Goal: Task Accomplishment & Management: Manage account settings

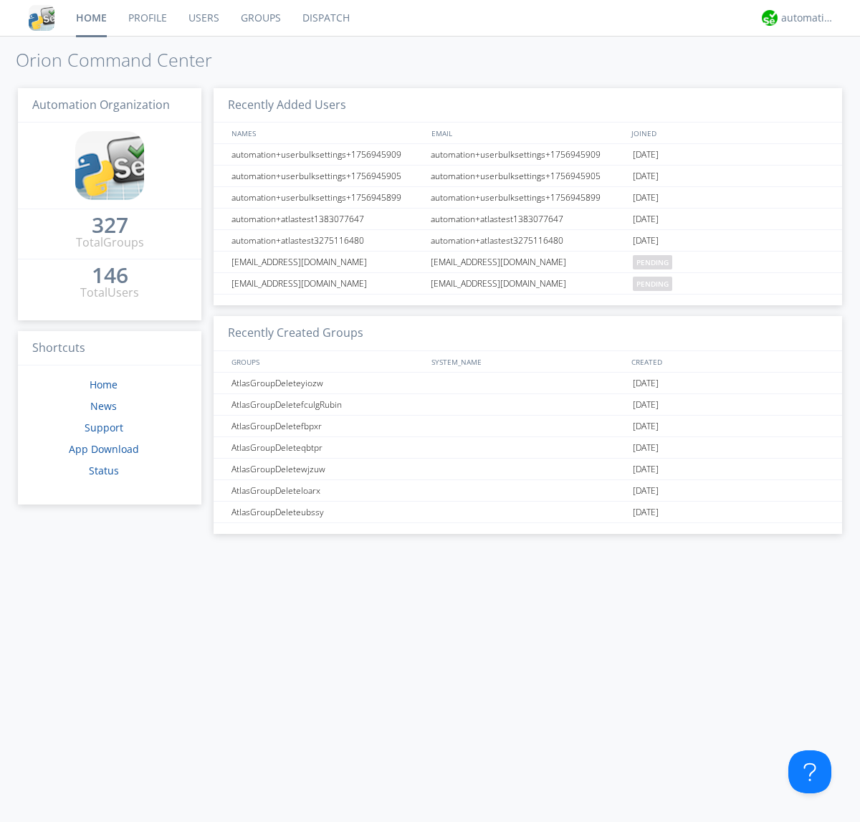
click at [203, 18] on link "Users" at bounding box center [204, 18] width 52 height 36
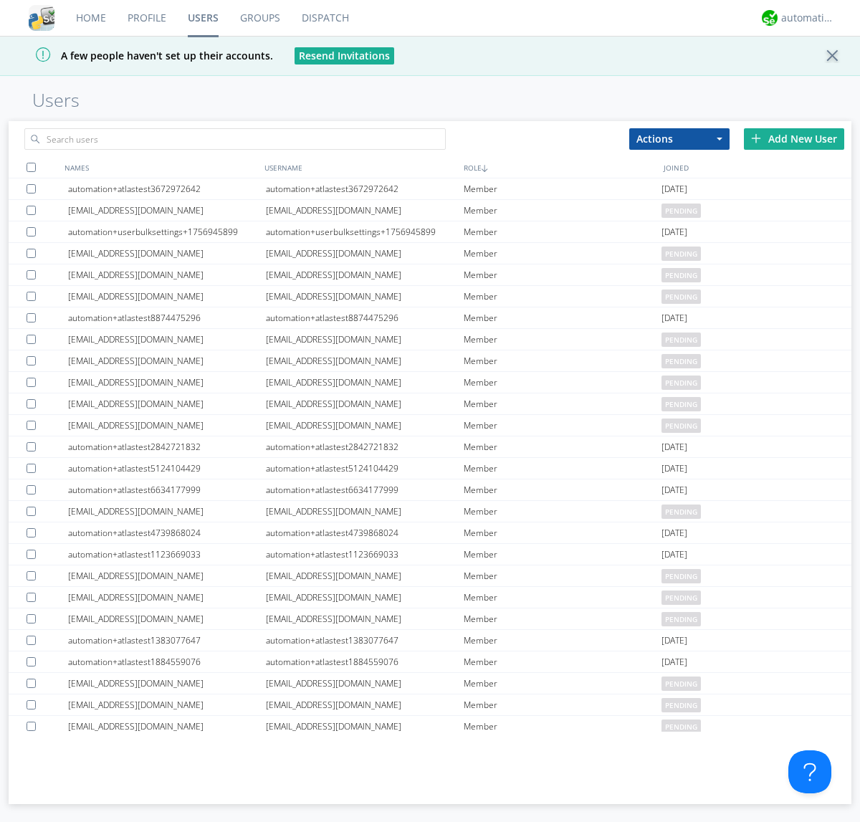
click at [794, 138] on div "Add New User" at bounding box center [794, 139] width 100 height 22
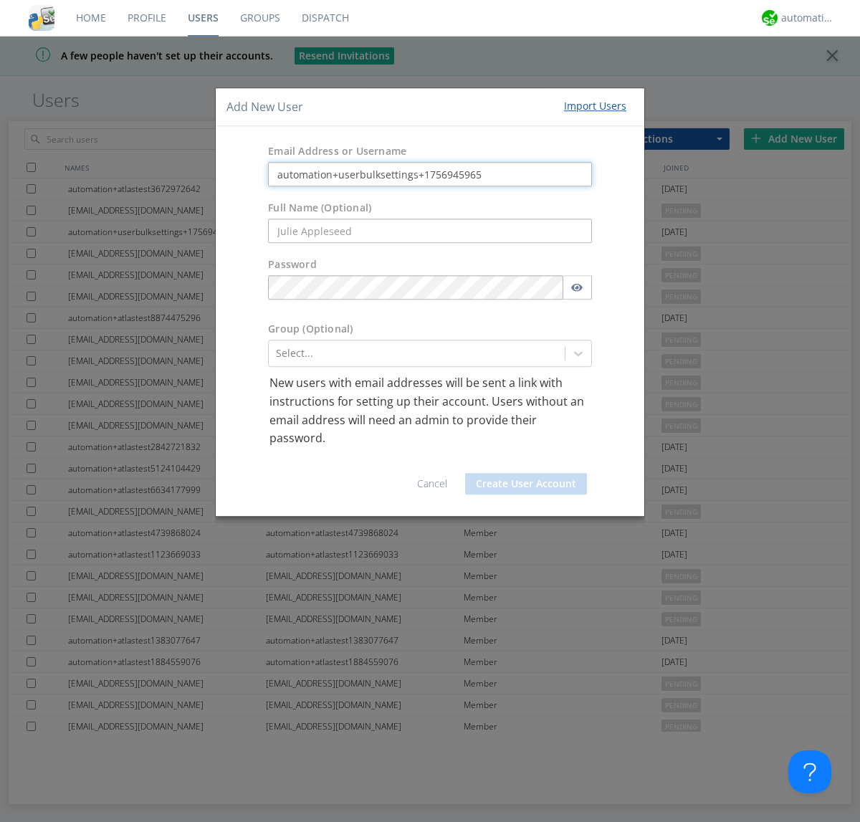
type input "automation+userbulksettings+1756945965"
click at [526, 483] on button "Create User Account" at bounding box center [526, 484] width 122 height 22
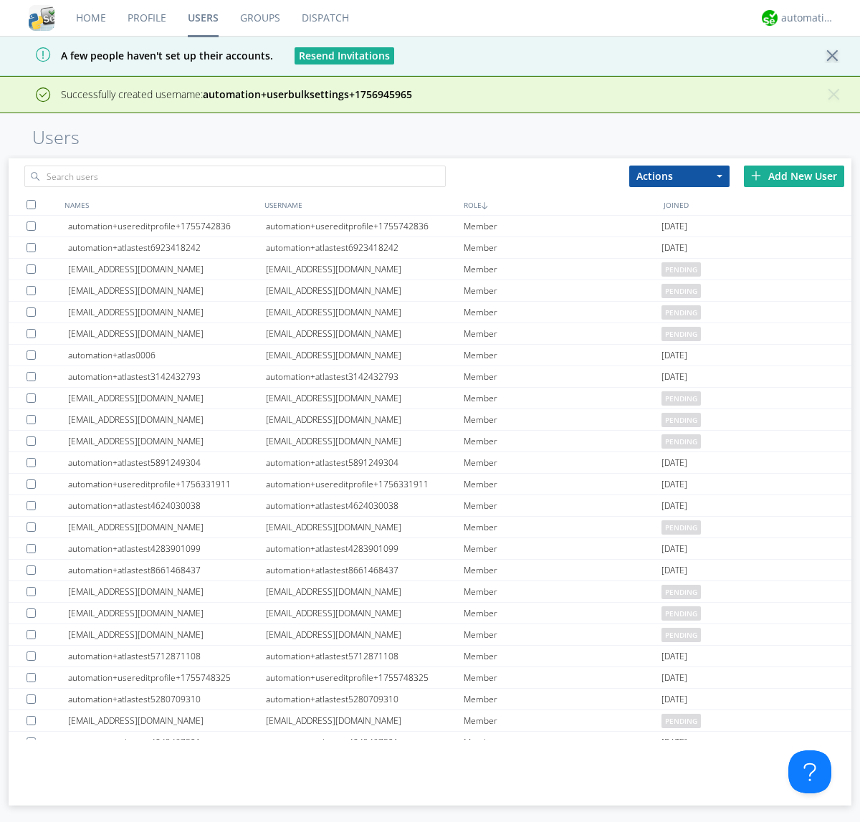
click at [794, 176] on div "Add New User" at bounding box center [794, 177] width 100 height 22
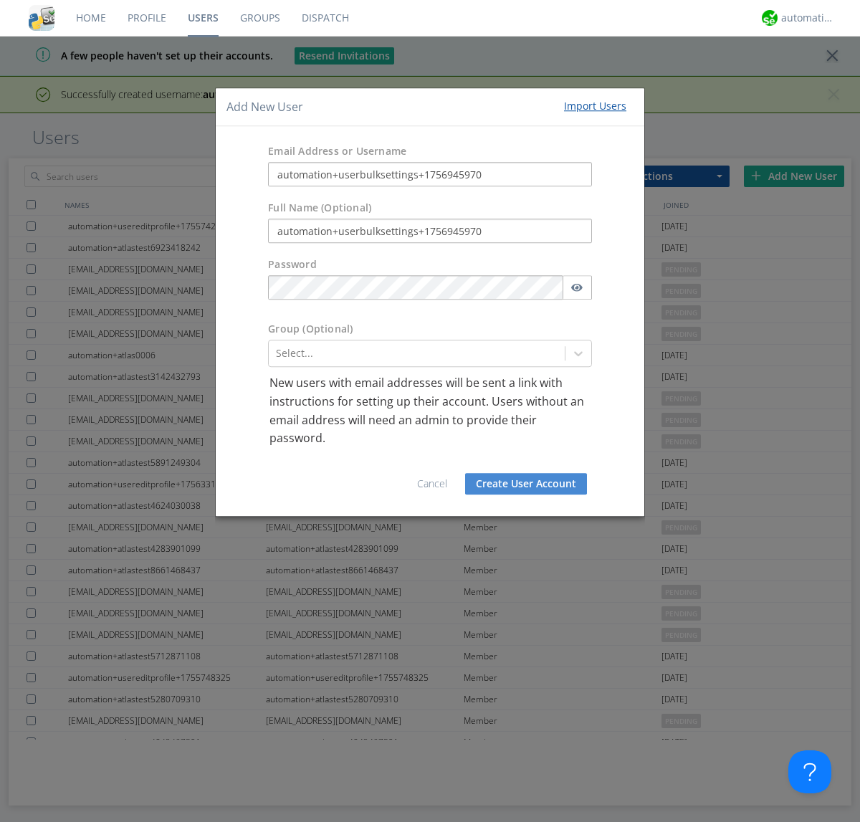
click at [526, 483] on button "Create User Account" at bounding box center [526, 484] width 122 height 22
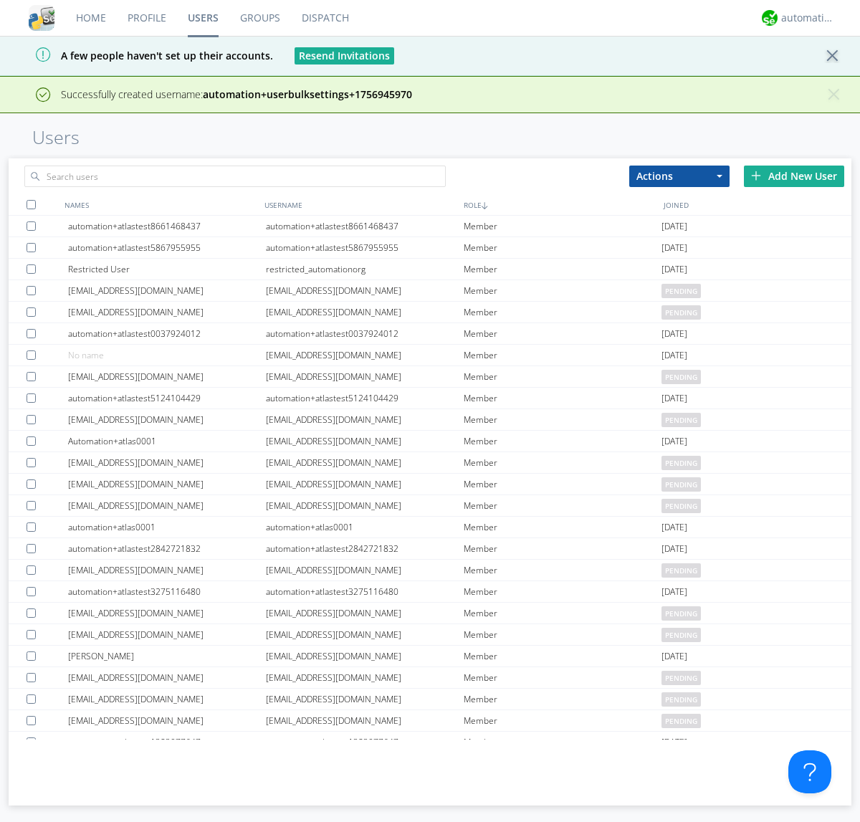
click at [794, 176] on div "Add New User" at bounding box center [794, 177] width 100 height 22
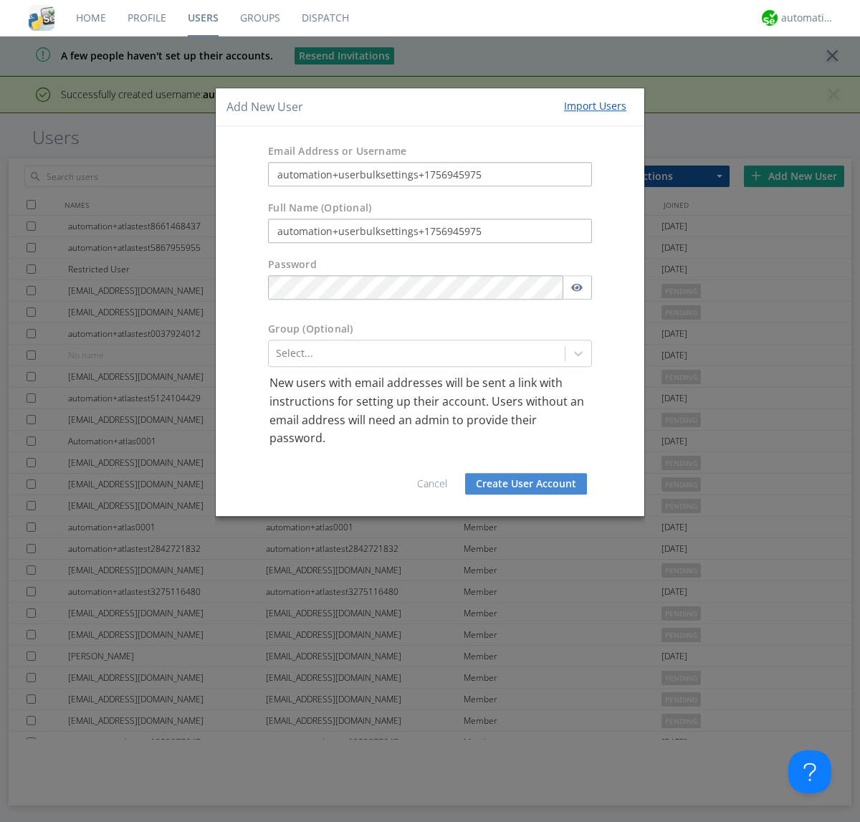
click at [526, 483] on button "Create User Account" at bounding box center [526, 484] width 122 height 22
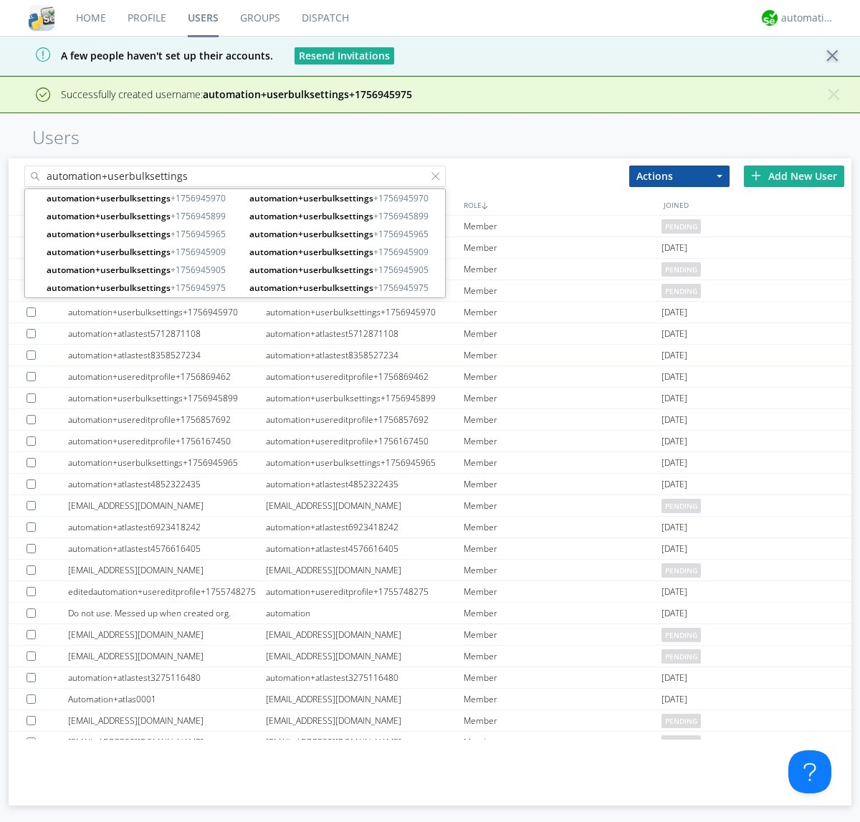
type input "automation+userbulksettings"
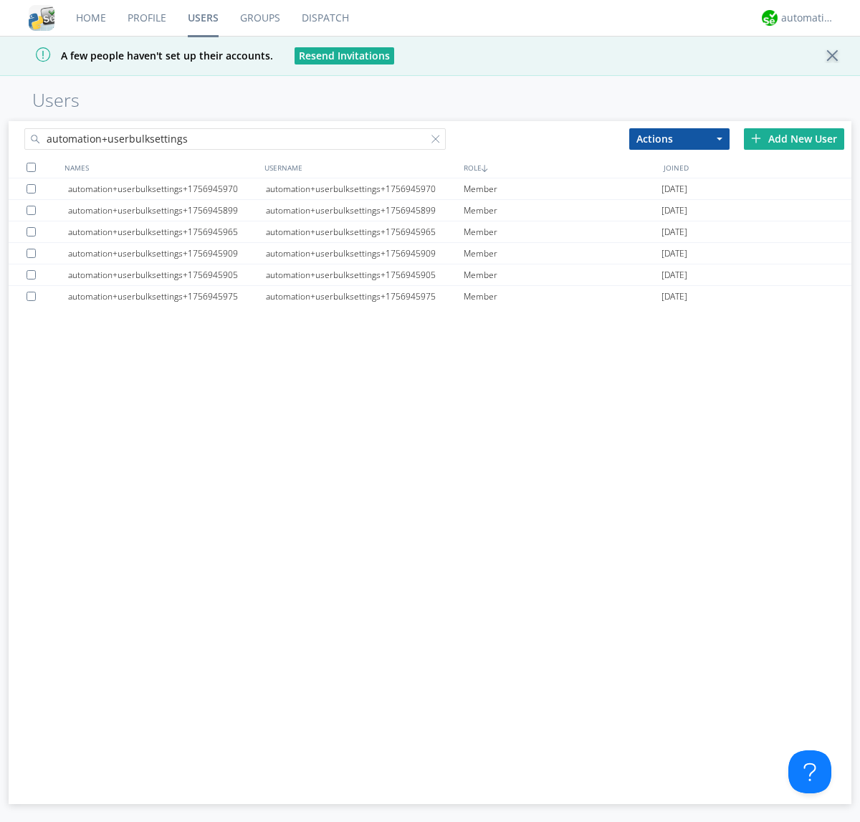
click at [31, 167] on div at bounding box center [31, 167] width 9 height 9
click at [680, 138] on button "Actions" at bounding box center [680, 139] width 100 height 22
click at [0, 0] on link "Edit Settings" at bounding box center [0, 0] width 0 height 0
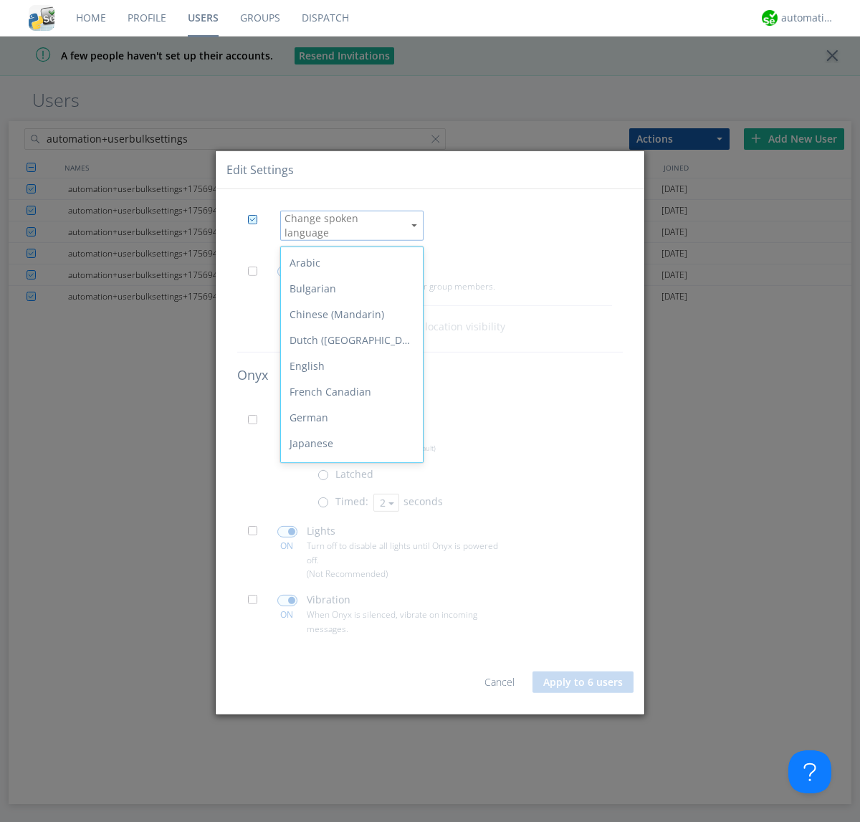
click at [348, 612] on div "Spanish" at bounding box center [352, 625] width 142 height 26
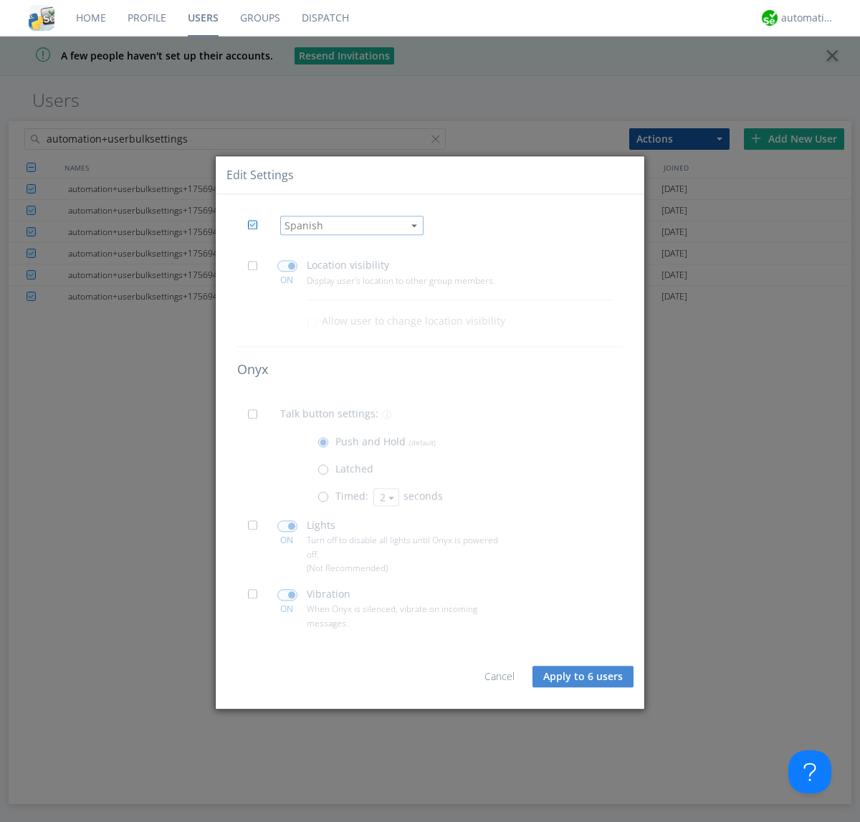
click at [257, 270] on span at bounding box center [257, 270] width 18 height 18
click at [0, 0] on input "checkbox" at bounding box center [0, 0] width 0 height 0
click at [287, 266] on span at bounding box center [287, 266] width 20 height 11
click at [0, 0] on input "checkbox" at bounding box center [0, 0] width 0 height 0
click at [257, 419] on span at bounding box center [257, 419] width 18 height 18
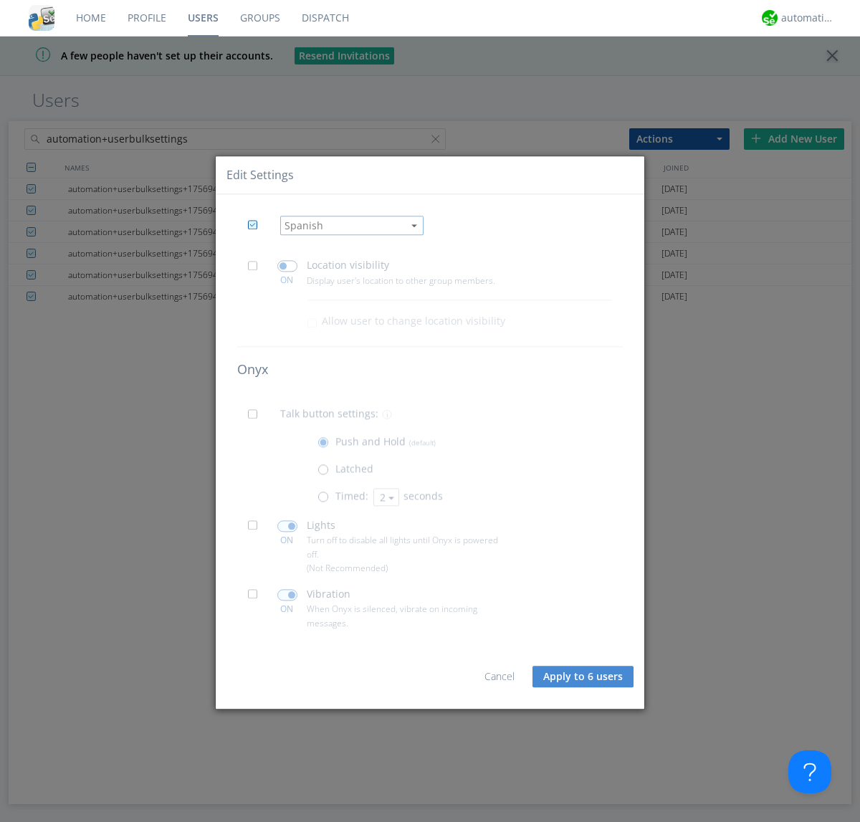
click at [0, 0] on input "checkbox" at bounding box center [0, 0] width 0 height 0
click at [326, 500] on span at bounding box center [327, 501] width 18 height 18
click at [0, 0] on input "radio" at bounding box center [0, 0] width 0 height 0
click at [385, 497] on button "2" at bounding box center [387, 497] width 26 height 18
click at [0, 0] on link "3" at bounding box center [0, 0] width 0 height 0
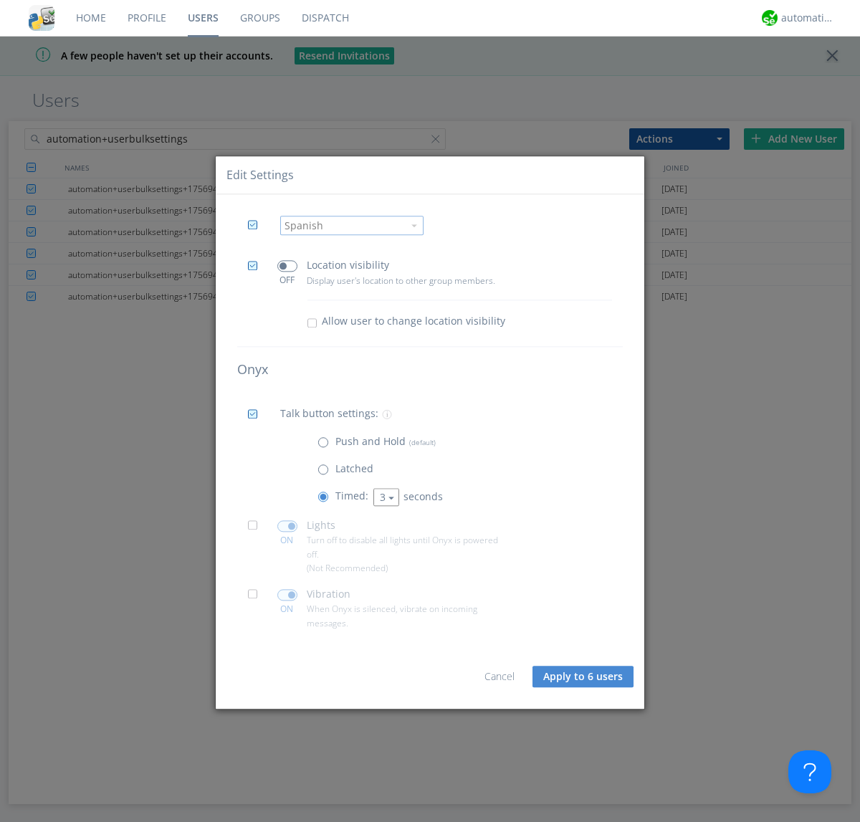
click at [257, 530] on span at bounding box center [257, 530] width 18 height 18
click at [0, 0] on input "checkbox" at bounding box center [0, 0] width 0 height 0
click at [287, 526] on span at bounding box center [287, 526] width 20 height 11
click at [0, 0] on input "checkbox" at bounding box center [0, 0] width 0 height 0
click at [257, 599] on span at bounding box center [257, 599] width 18 height 18
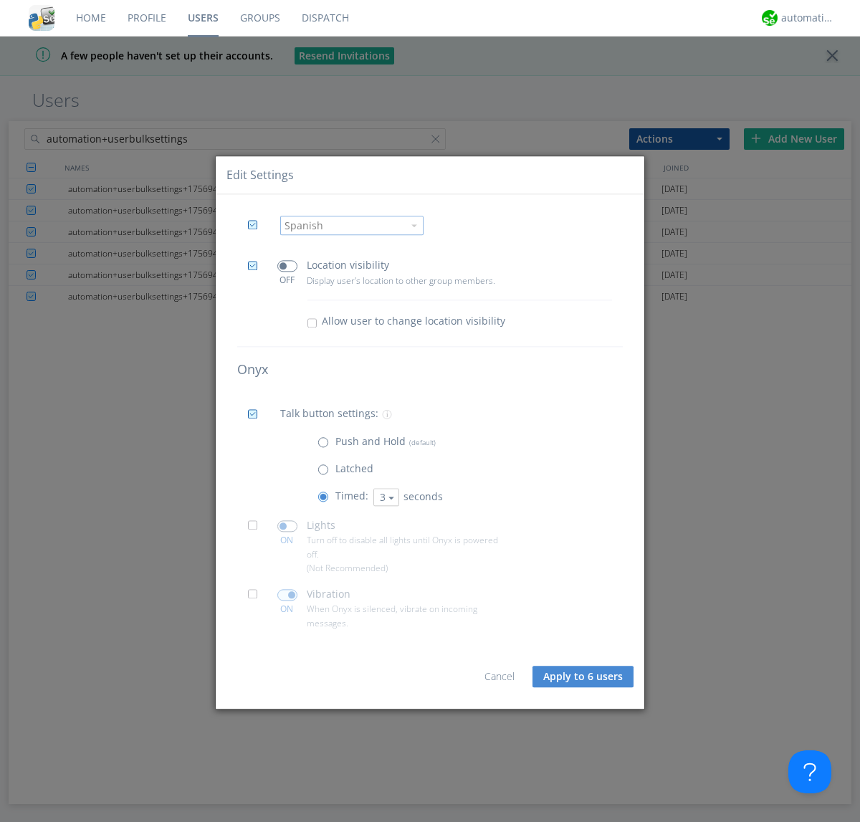
click at [0, 0] on input "checkbox" at bounding box center [0, 0] width 0 height 0
click at [287, 595] on span at bounding box center [287, 594] width 20 height 11
click at [0, 0] on input "checkbox" at bounding box center [0, 0] width 0 height 0
click at [584, 677] on button "Apply to 6 users" at bounding box center [583, 677] width 101 height 22
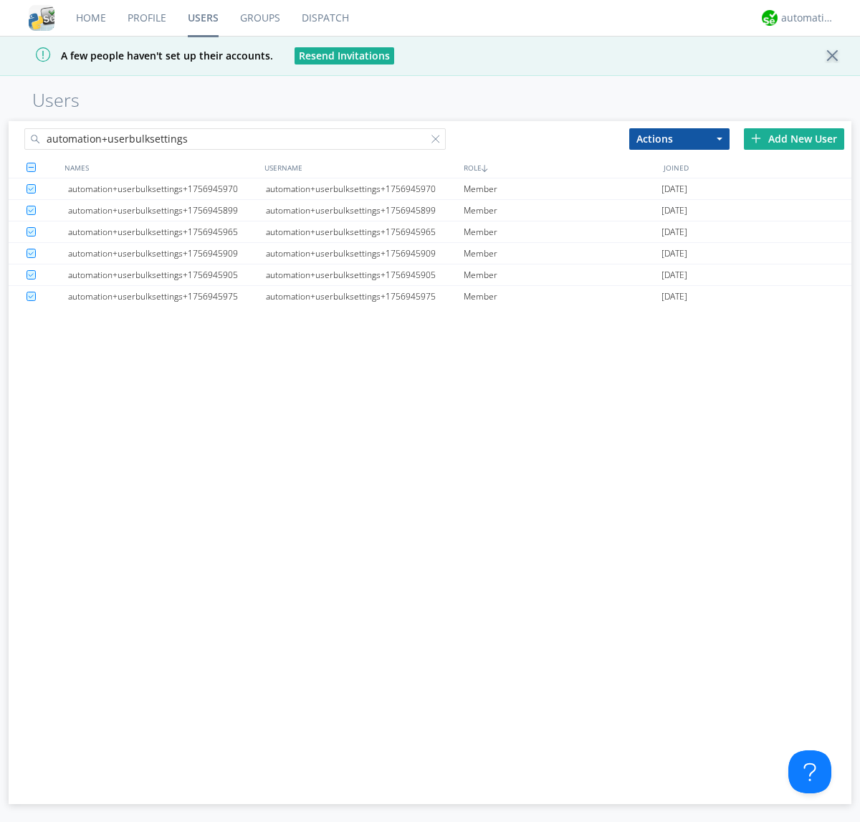
click at [203, 18] on link "Users" at bounding box center [203, 18] width 52 height 36
click at [439, 141] on div at bounding box center [439, 142] width 14 height 14
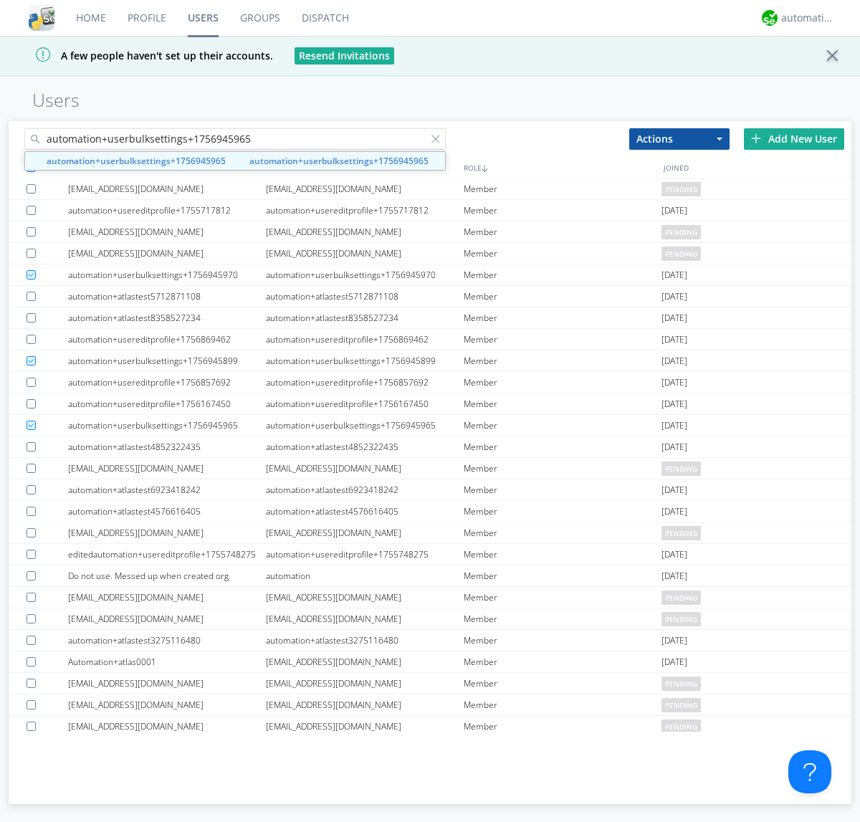
type input "automation+userbulksettings+1756945965"
